Goal: Task Accomplishment & Management: Manage account settings

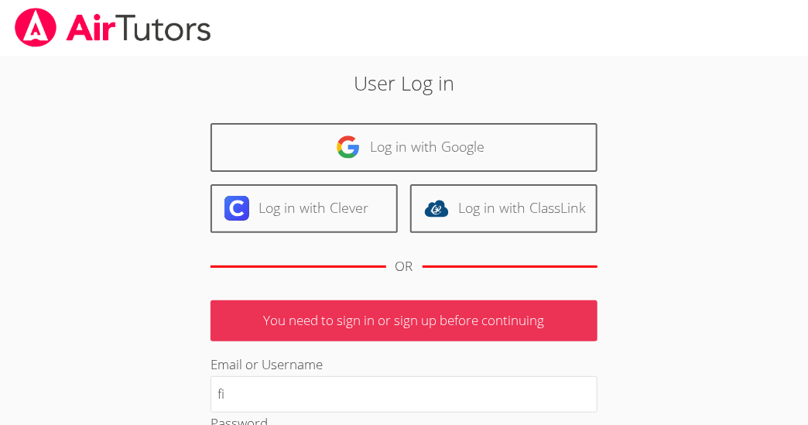
type input "[EMAIL_ADDRESS][DOMAIN_NAME]"
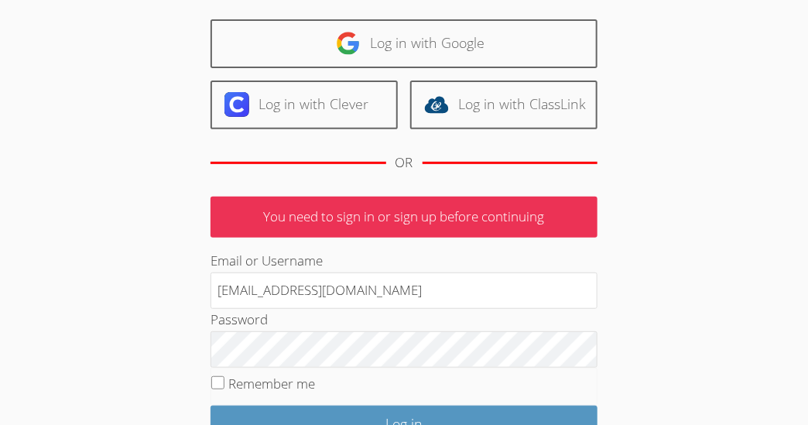
scroll to position [196, 0]
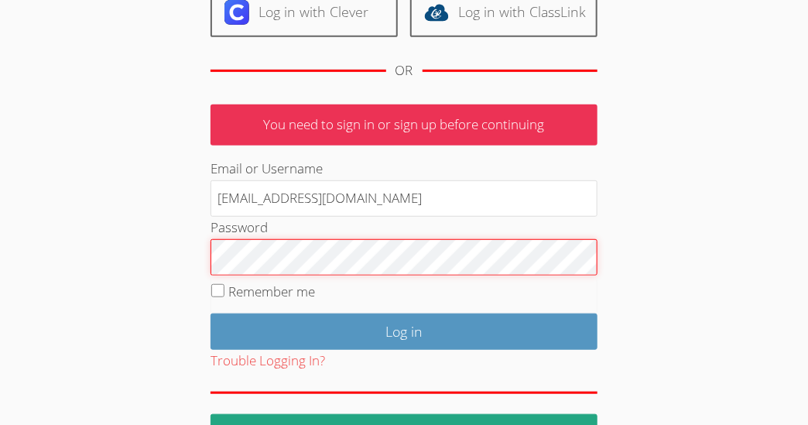
click at [210, 313] on input "Log in" at bounding box center [403, 331] width 387 height 36
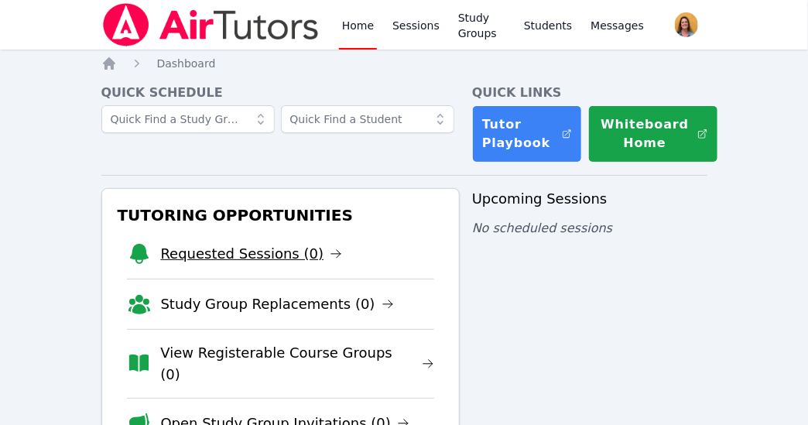
click at [330, 254] on icon at bounding box center [336, 254] width 12 height 12
